Goal: Navigation & Orientation: Find specific page/section

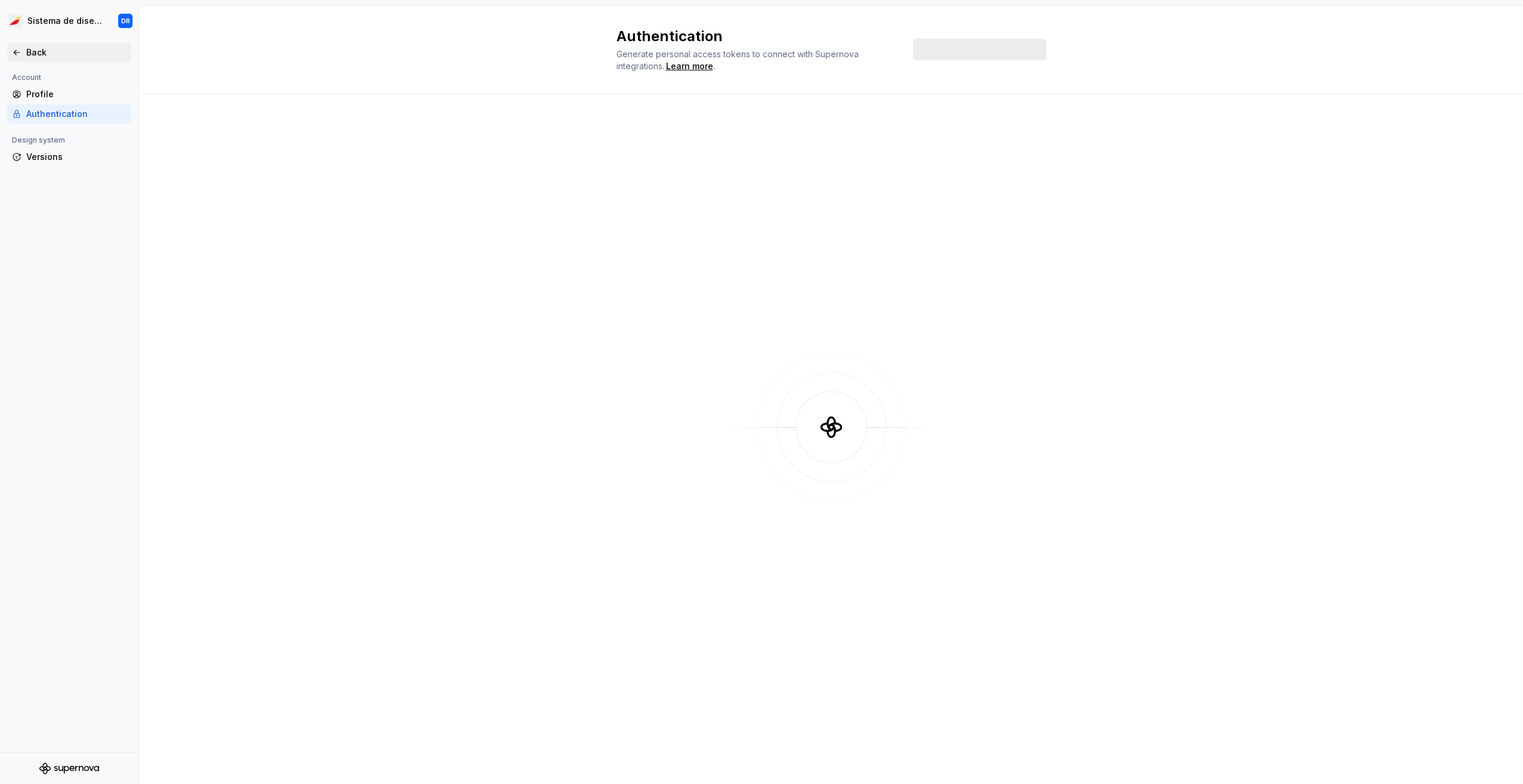
click at [48, 52] on div "Back" at bounding box center [76, 52] width 100 height 12
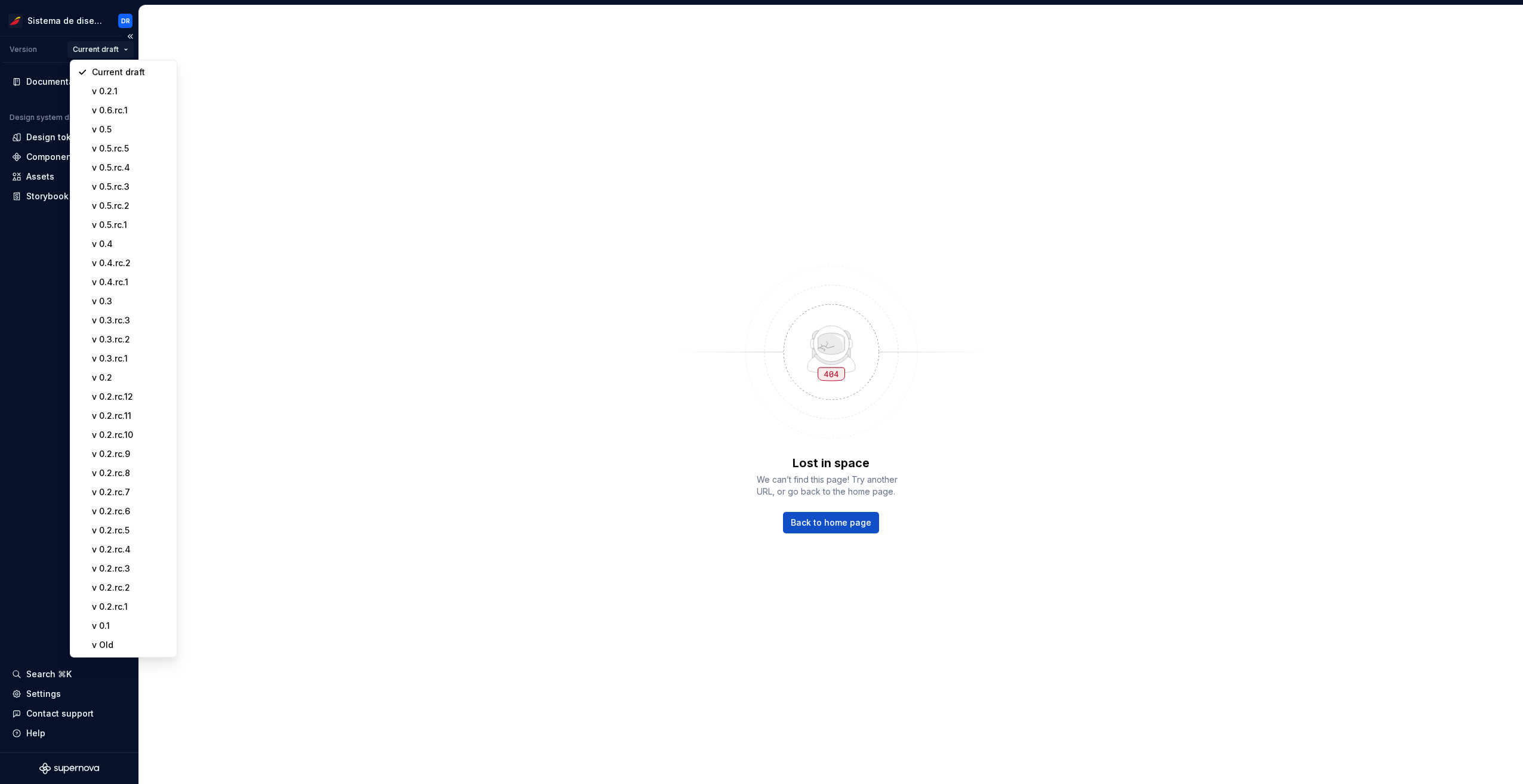
click at [109, 43] on html "Sistema de diseño Iberia DR Version Current draft Documentation Design system d…" at bounding box center [761, 392] width 1523 height 784
click at [126, 109] on div "v 0.6.rc.1" at bounding box center [130, 110] width 78 height 12
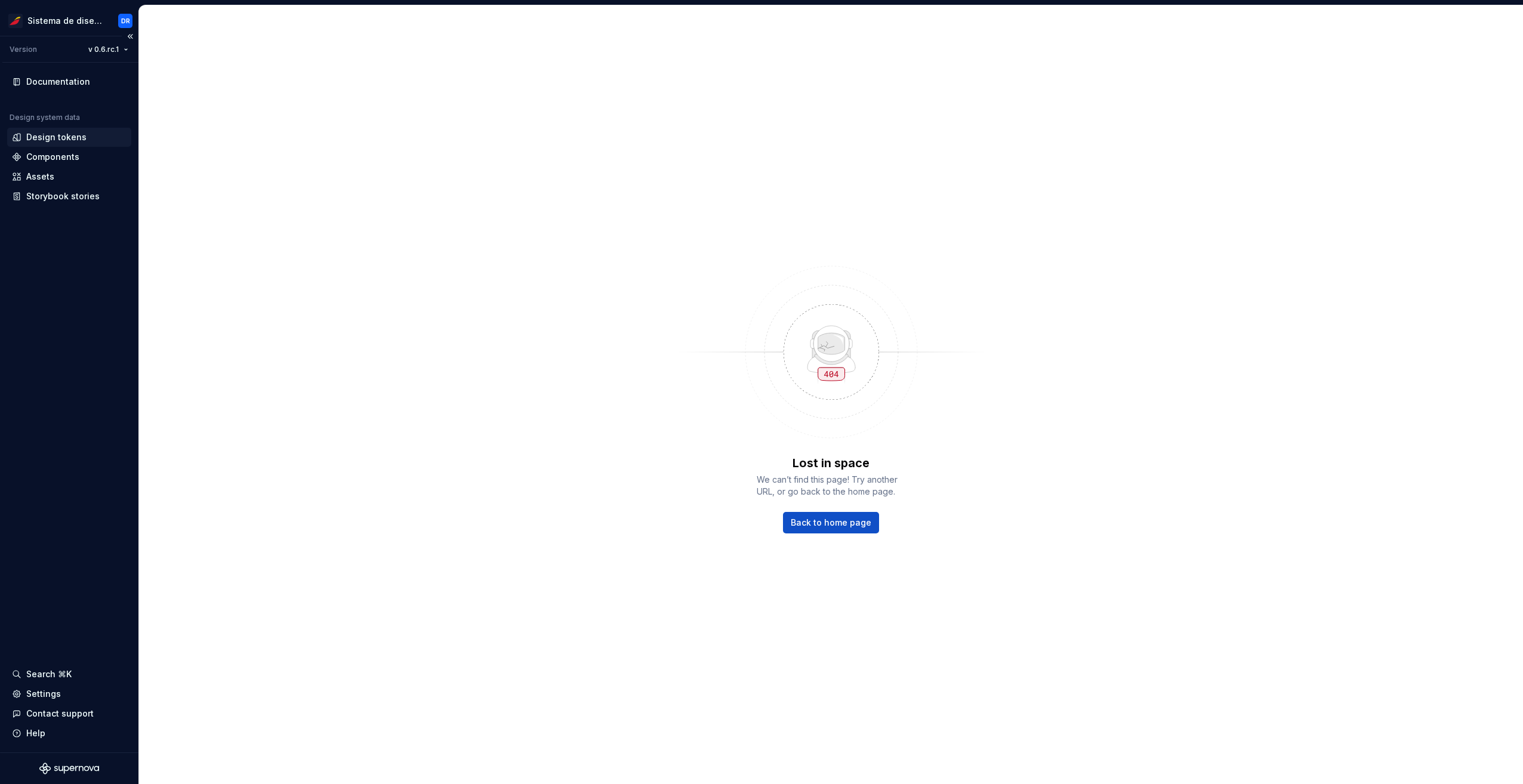
click at [59, 139] on div "Design tokens" at bounding box center [57, 136] width 60 height 12
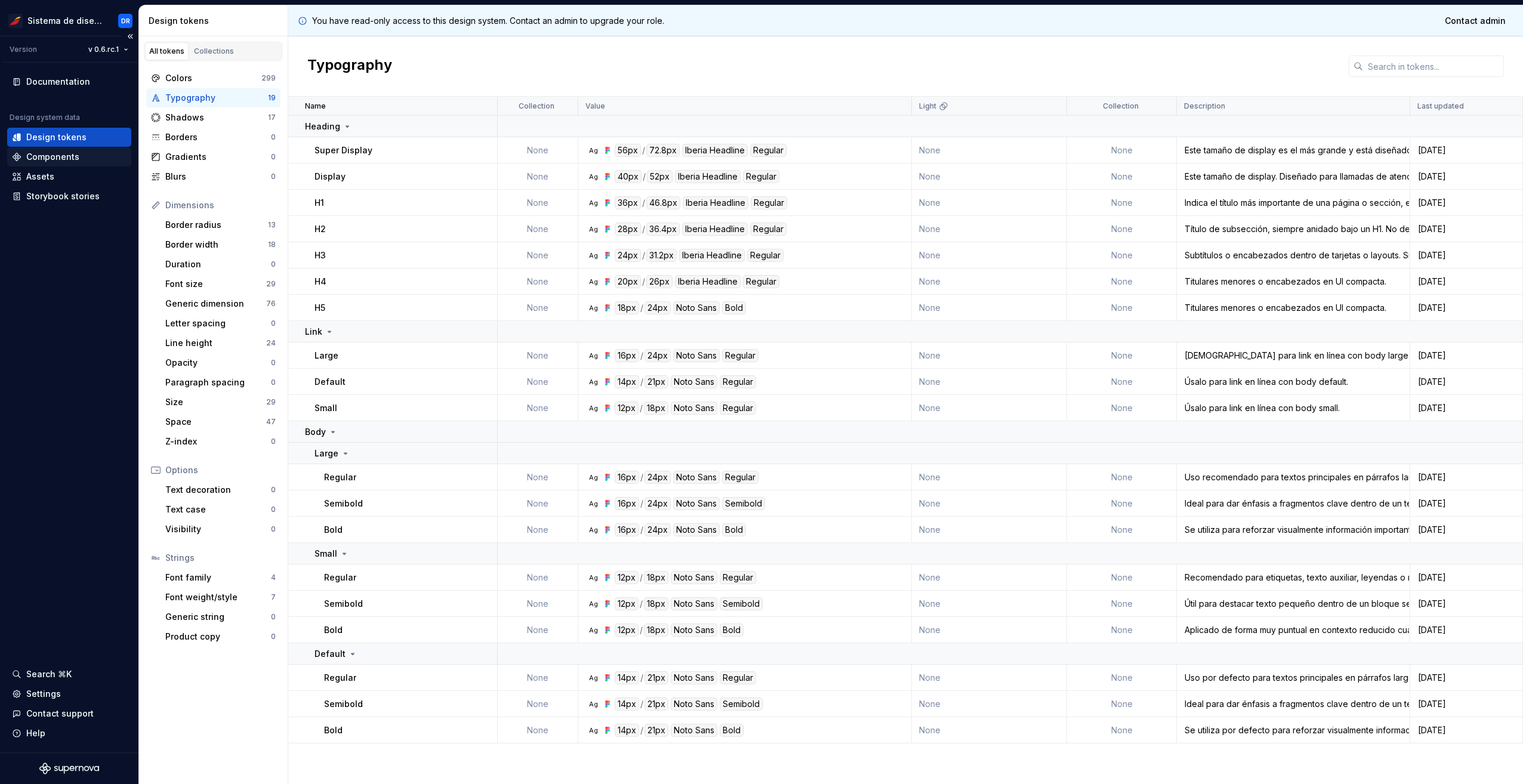
click at [64, 160] on div "Components" at bounding box center [53, 156] width 53 height 12
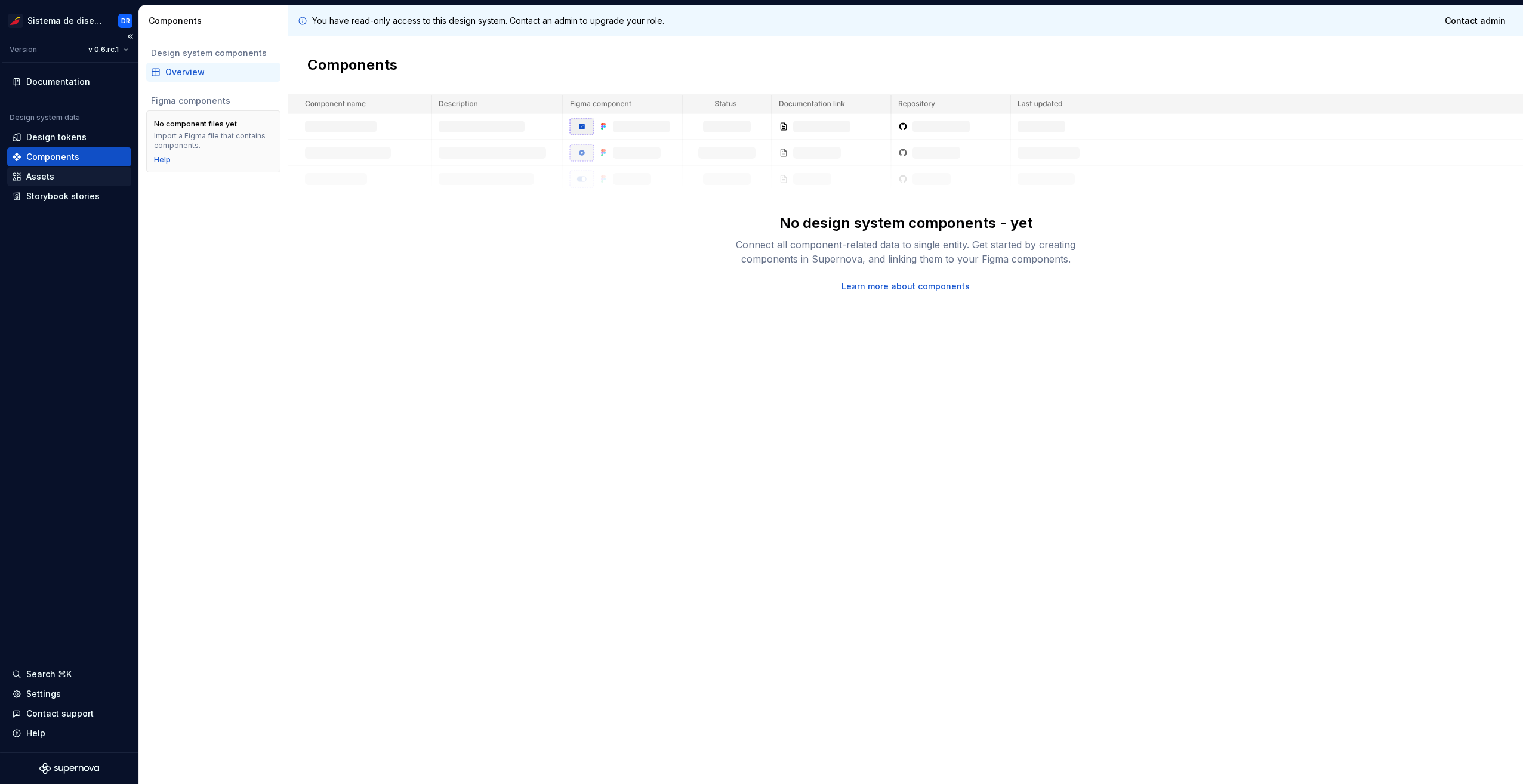
click at [57, 176] on div "Assets" at bounding box center [69, 176] width 115 height 12
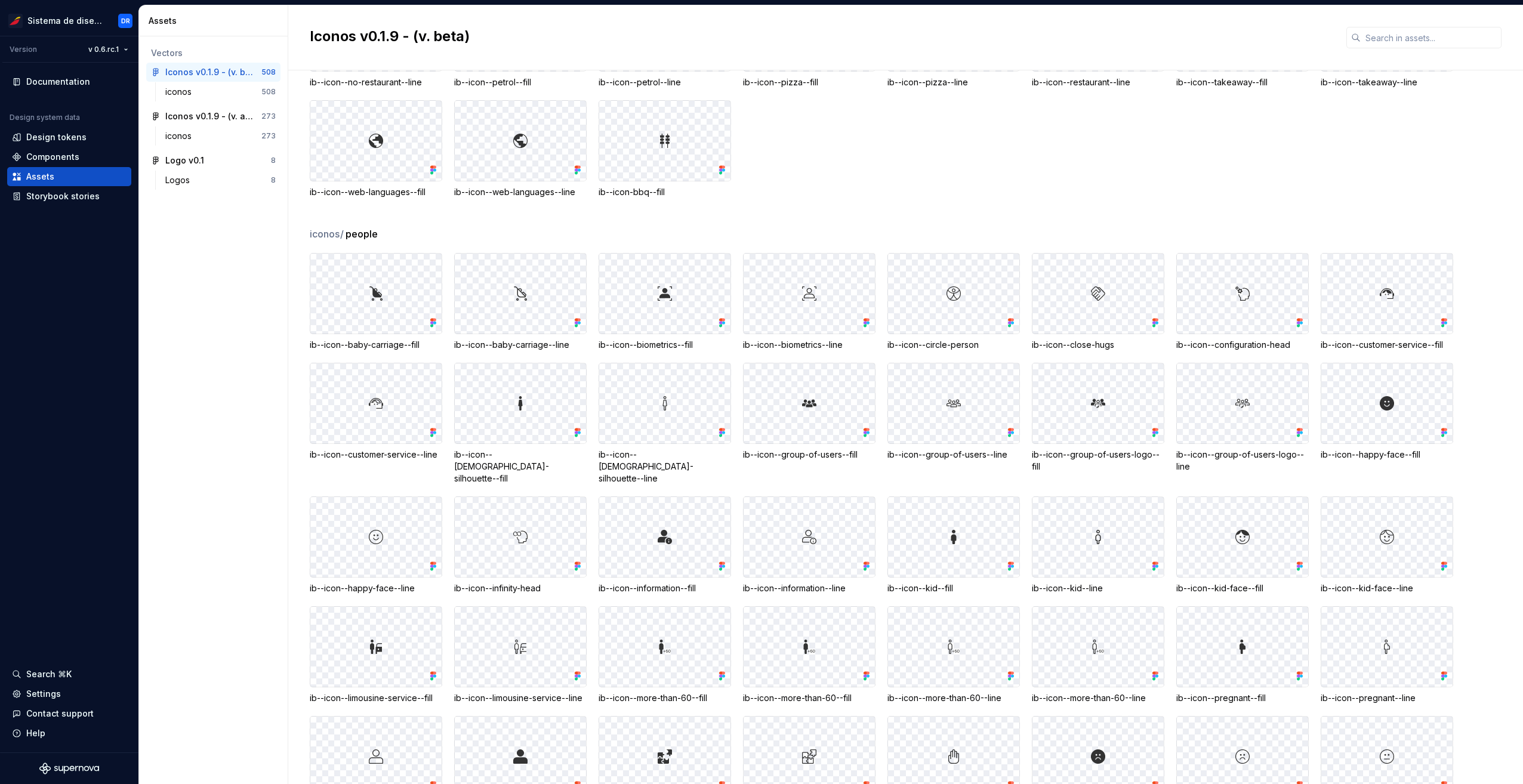
scroll to position [5428, 0]
